Goal: Find specific page/section

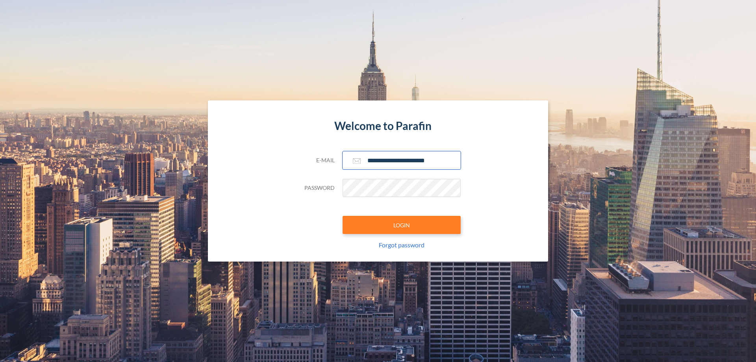
type input "**********"
click at [401, 225] on button "LOGIN" at bounding box center [401, 225] width 118 height 18
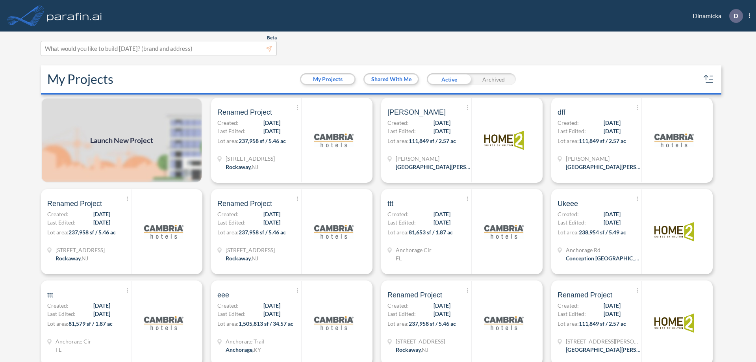
scroll to position [2, 0]
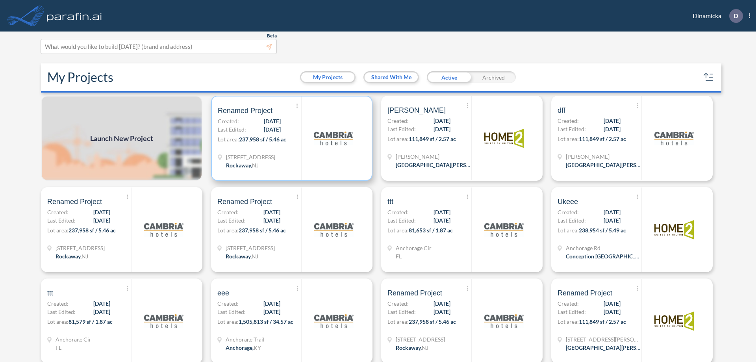
click at [290, 138] on p "Lot area: 237,958 sf / 5.46 ac" at bounding box center [259, 140] width 83 height 11
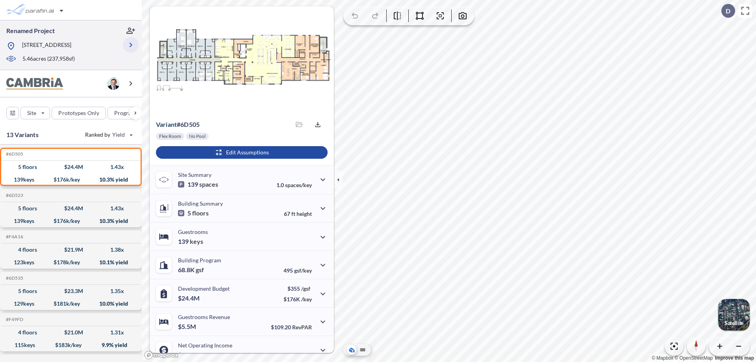
click at [131, 48] on icon "button" at bounding box center [130, 44] width 9 height 9
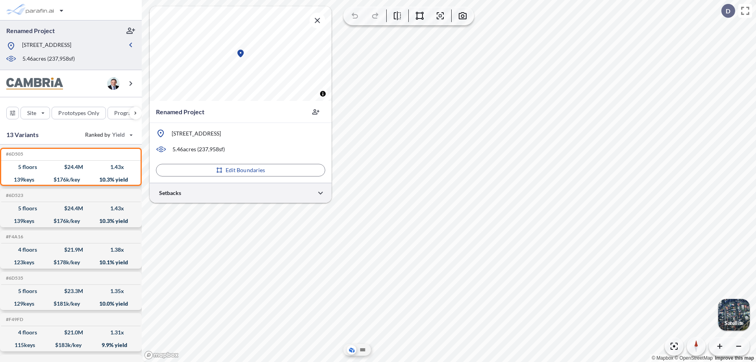
click at [240, 192] on div at bounding box center [241, 193] width 182 height 20
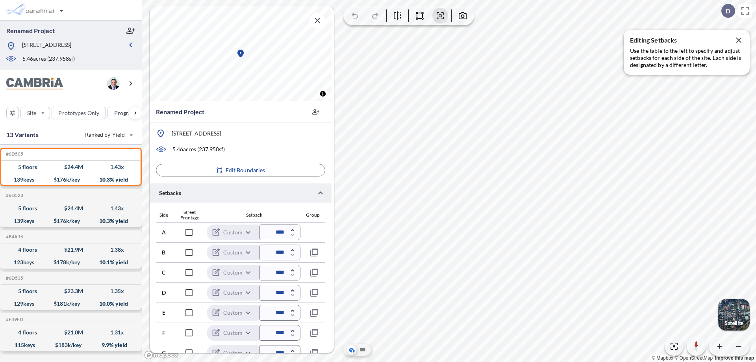
scroll to position [190, 0]
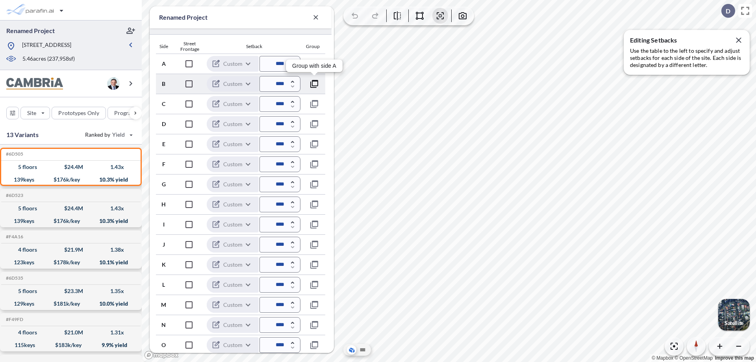
click at [314, 83] on icon "button" at bounding box center [313, 83] width 9 height 9
